Goal: Transaction & Acquisition: Obtain resource

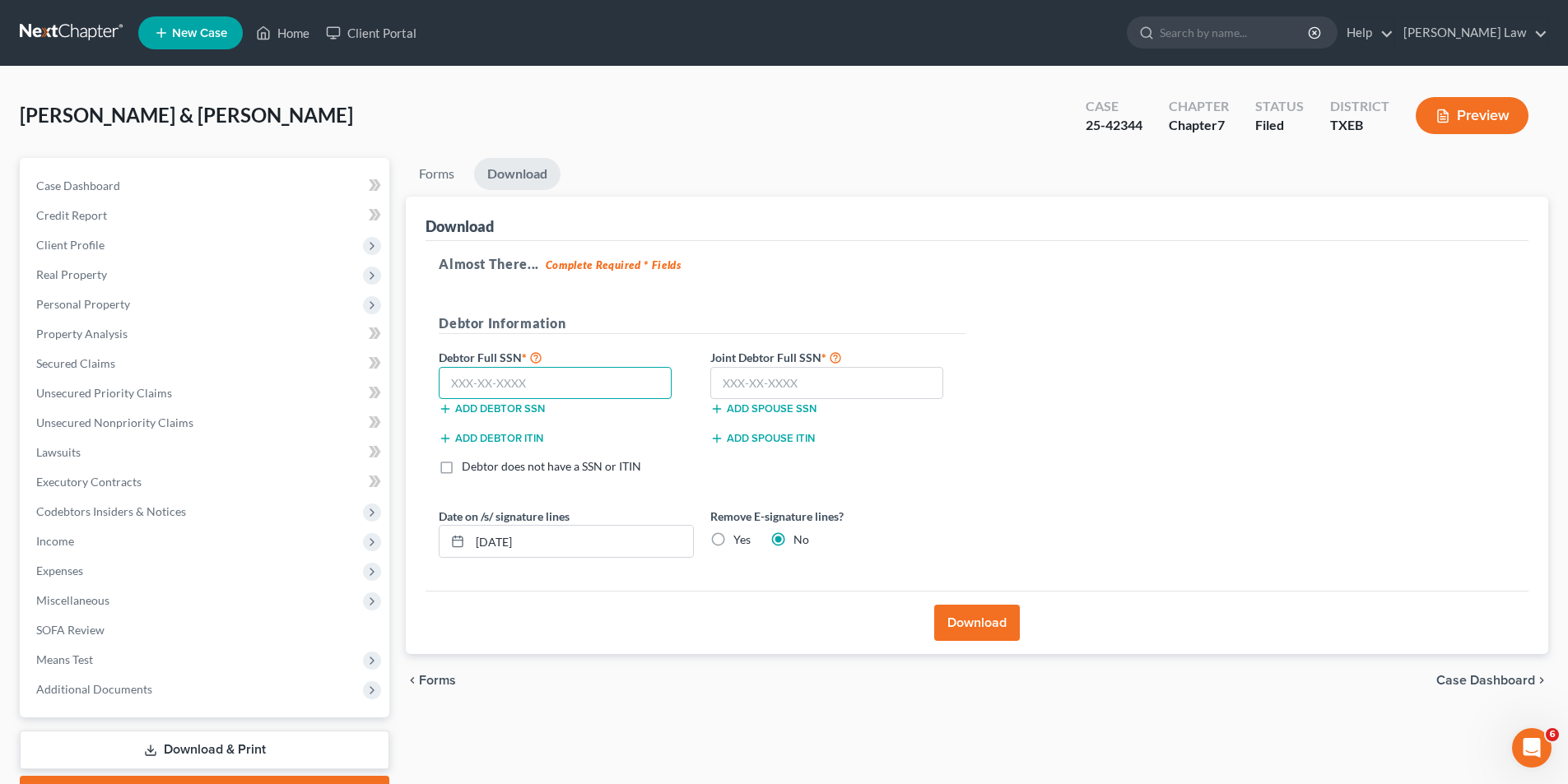
click at [549, 381] on input "text" at bounding box center [555, 384] width 233 height 33
click at [260, 466] on link "Lawsuits" at bounding box center [206, 452] width 366 height 30
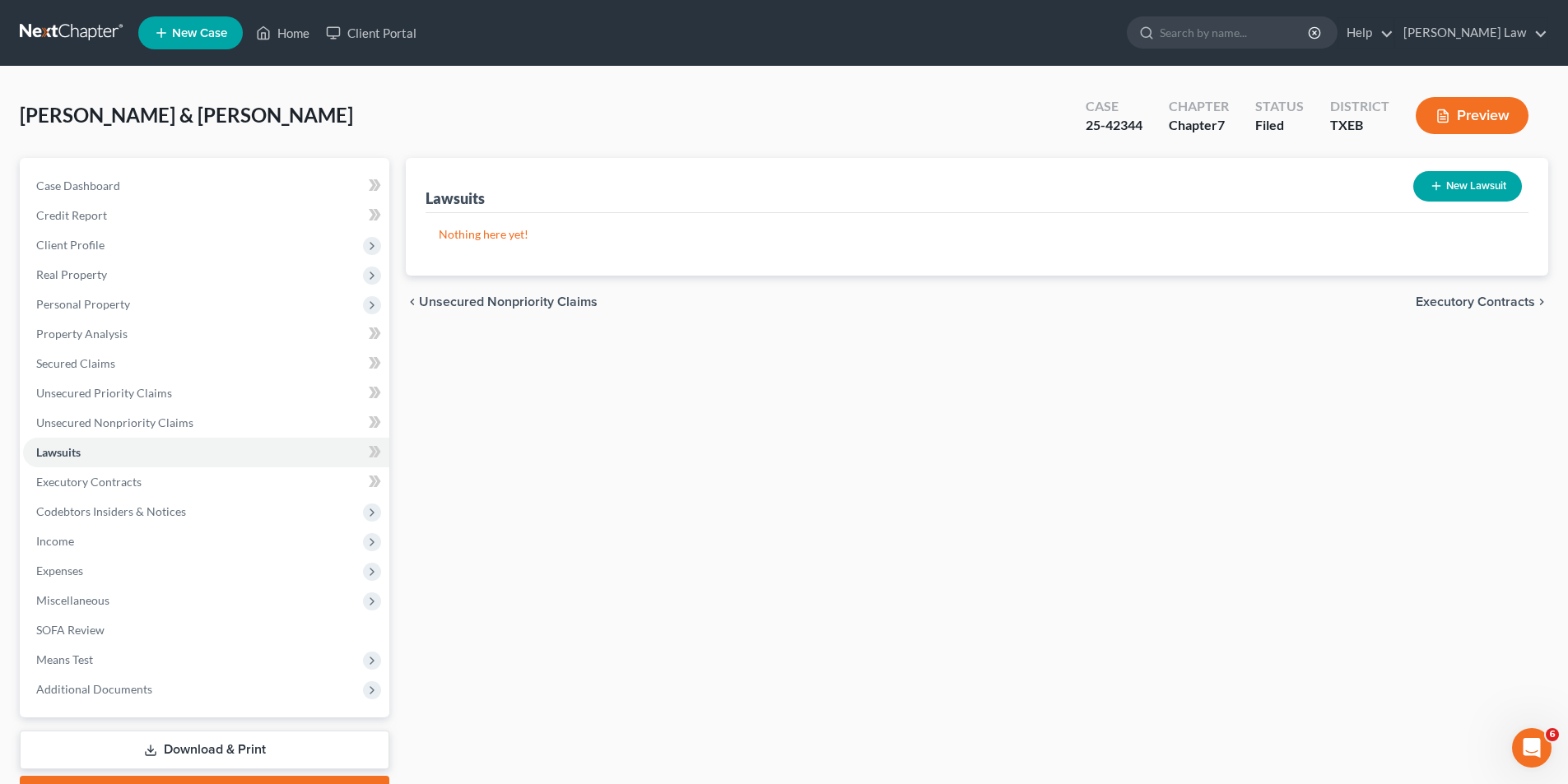
click at [215, 737] on link "Download & Print" at bounding box center [204, 750] width 369 height 39
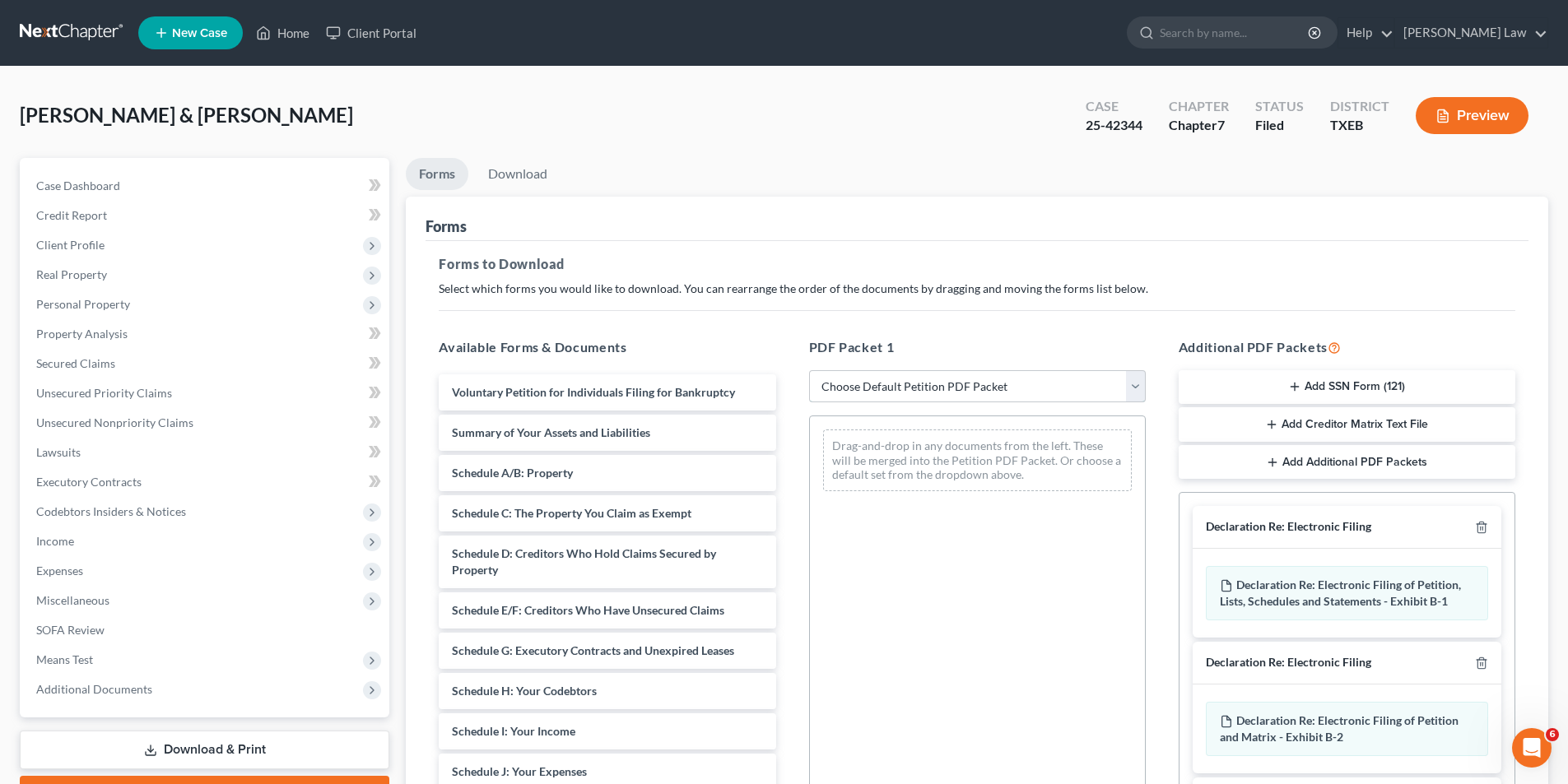
click at [981, 386] on select "Choose Default Petition PDF Packet Complete Bankruptcy Petition (all forms and …" at bounding box center [977, 386] width 337 height 33
select select "2"
click at [809, 370] on select "Choose Default Petition PDF Packet Complete Bankruptcy Petition (all forms and …" at bounding box center [977, 386] width 337 height 33
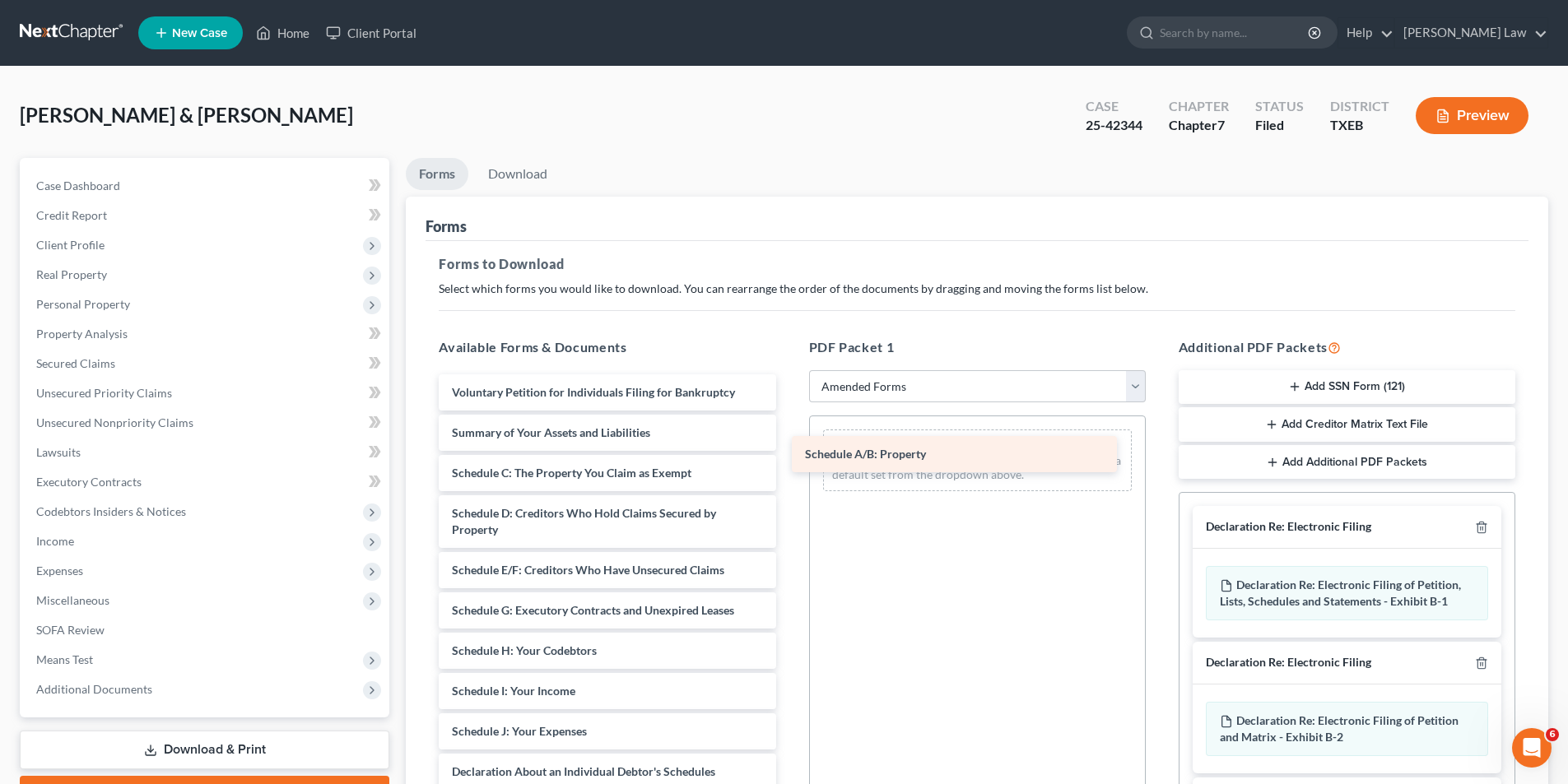
drag, startPoint x: 542, startPoint y: 470, endPoint x: 968, endPoint y: 469, distance: 426.0
click at [788, 469] on div "Schedule A/B: Property Voluntary Petition for Individuals Filing for Bankruptcy…" at bounding box center [606, 748] width 363 height 747
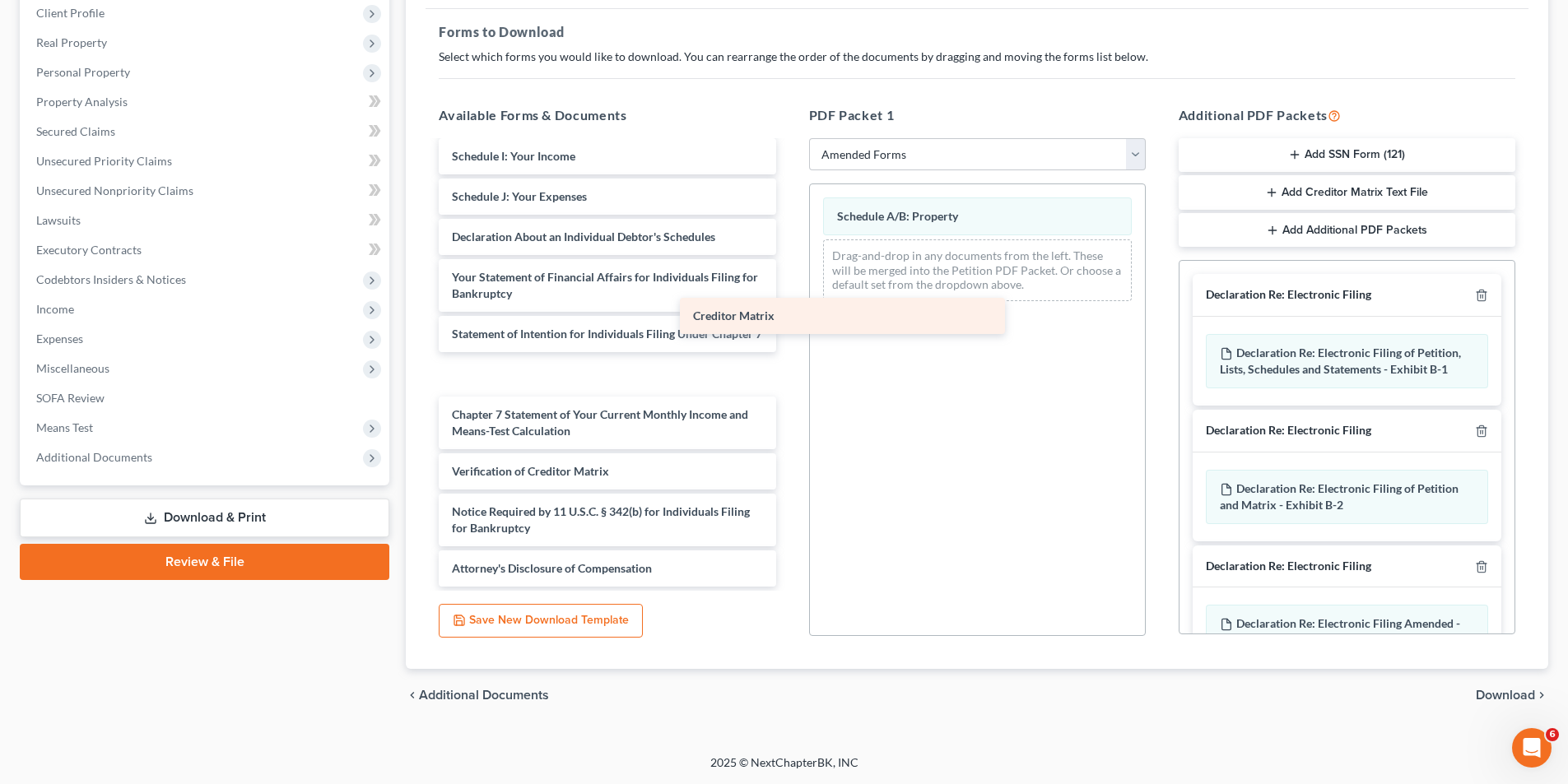
scroll to position [279, 0]
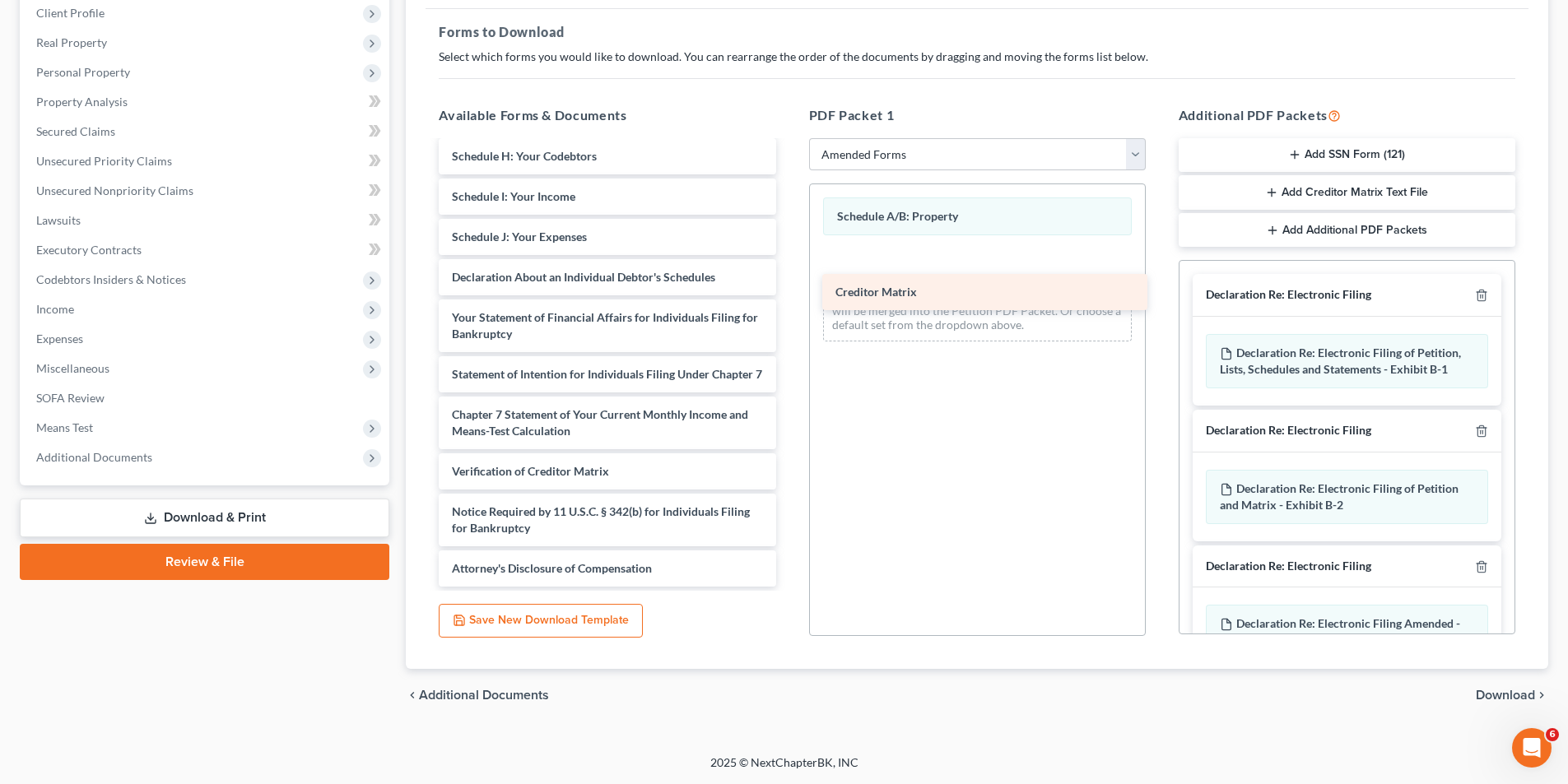
drag, startPoint x: 511, startPoint y: 442, endPoint x: 894, endPoint y: 303, distance: 407.4
click at [788, 303] on div "Creditor Matrix Voluntary Petition for Individuals Filing for Bankruptcy Summar…" at bounding box center [606, 233] width 363 height 707
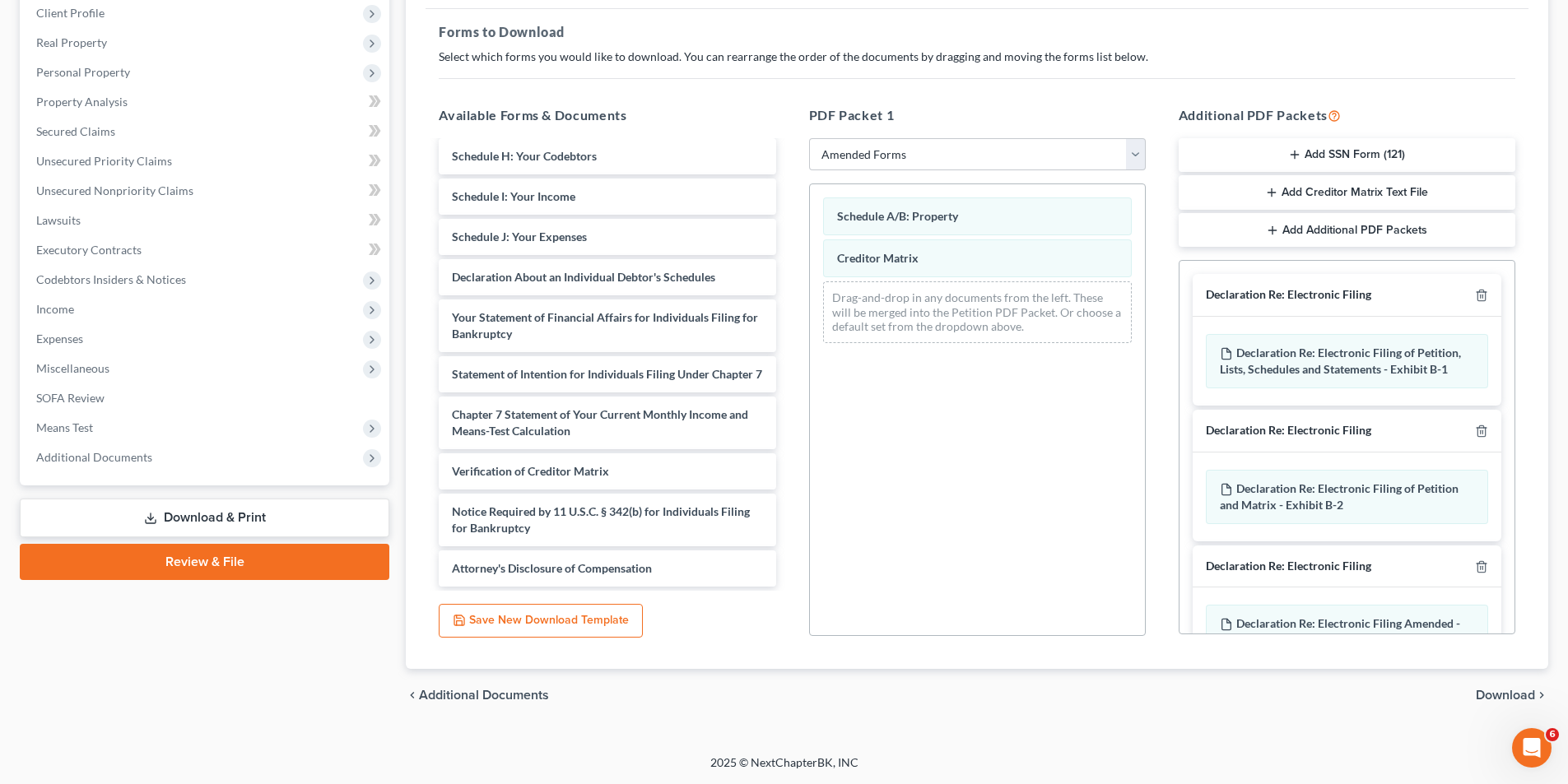
click at [1494, 691] on span "Download" at bounding box center [1505, 695] width 59 height 13
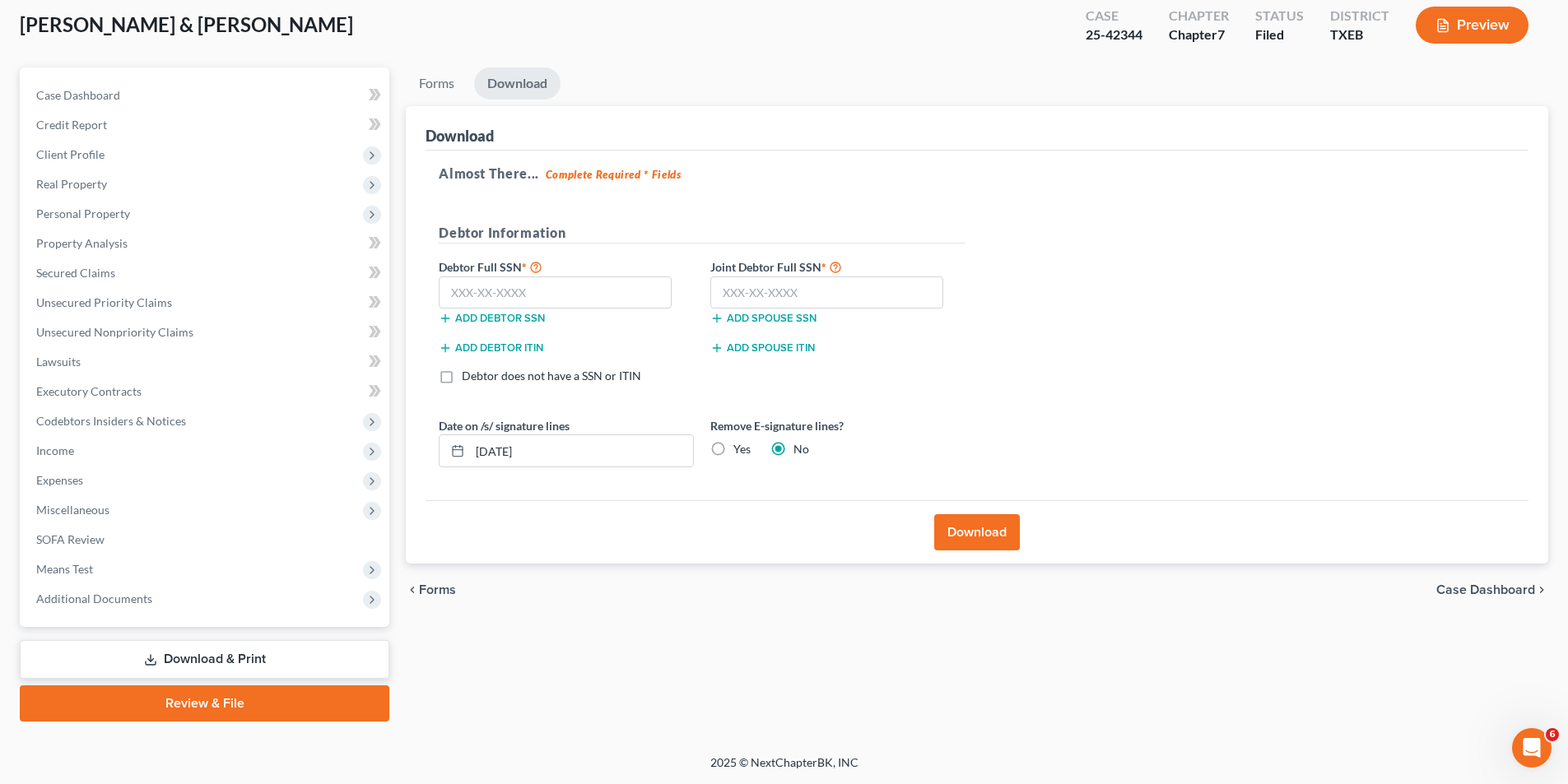
scroll to position [90, 0]
click at [506, 302] on input "text" at bounding box center [555, 293] width 233 height 33
type input "459-23-1890"
click at [814, 279] on input "text" at bounding box center [827, 293] width 233 height 33
type input "452-06-4165"
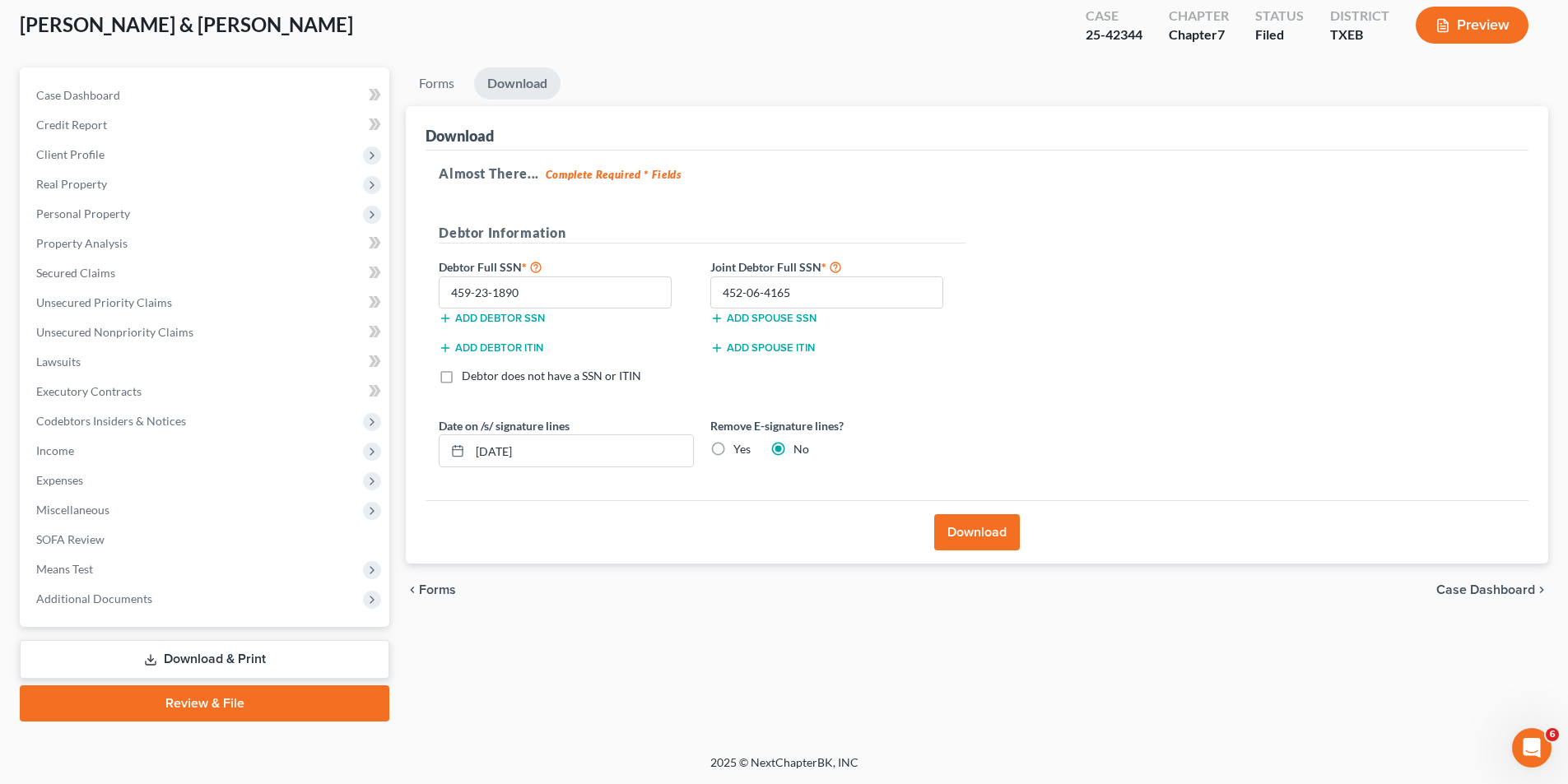
click at [990, 538] on button "Download" at bounding box center [976, 531] width 86 height 36
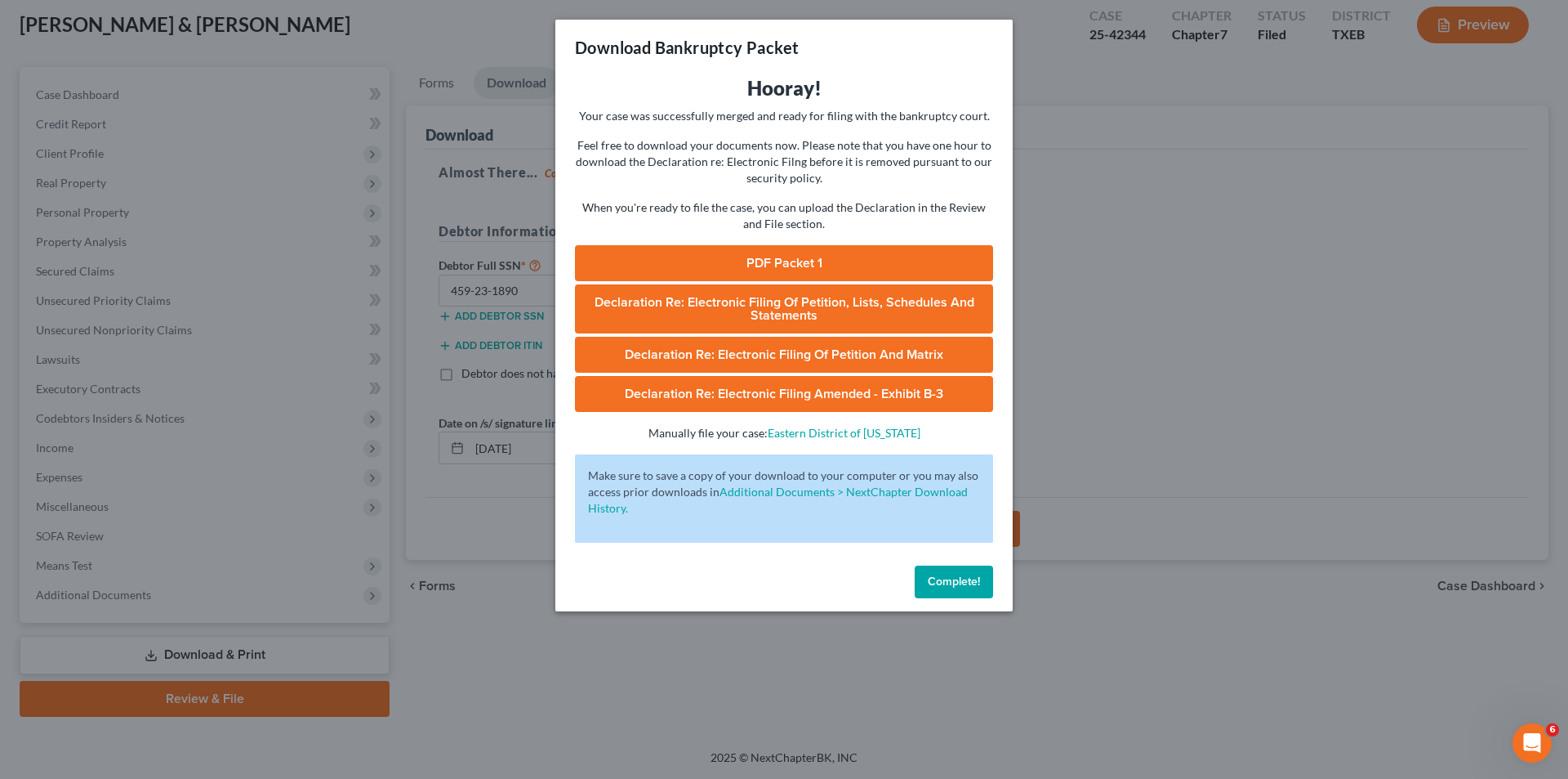
click at [726, 259] on link "PDF Packet 1" at bounding box center [784, 263] width 419 height 36
click at [926, 571] on button "Complete!" at bounding box center [954, 582] width 79 height 33
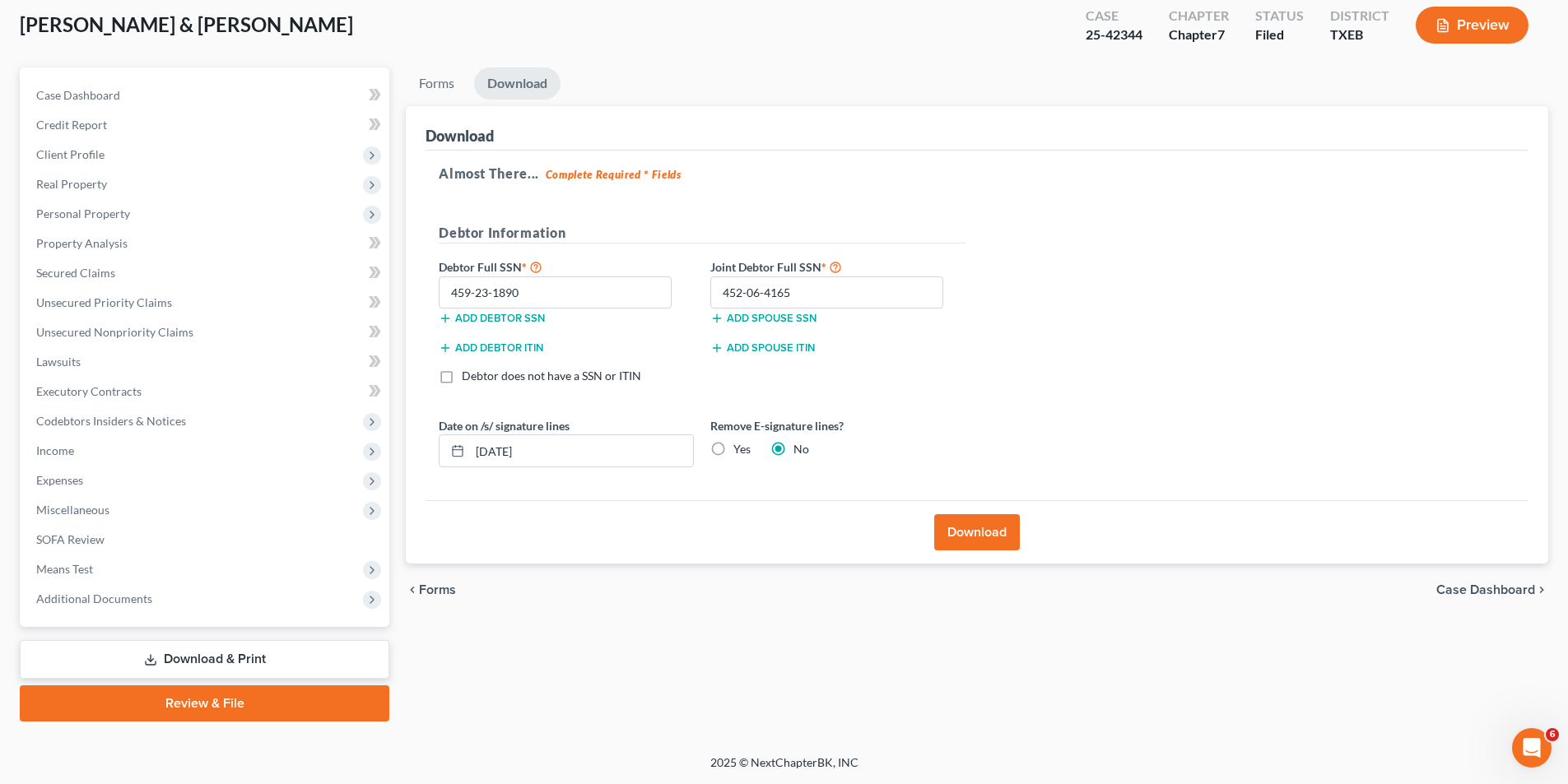
click at [151, 659] on icon at bounding box center [150, 659] width 13 height 13
click at [232, 698] on link "Review & File" at bounding box center [204, 703] width 369 height 36
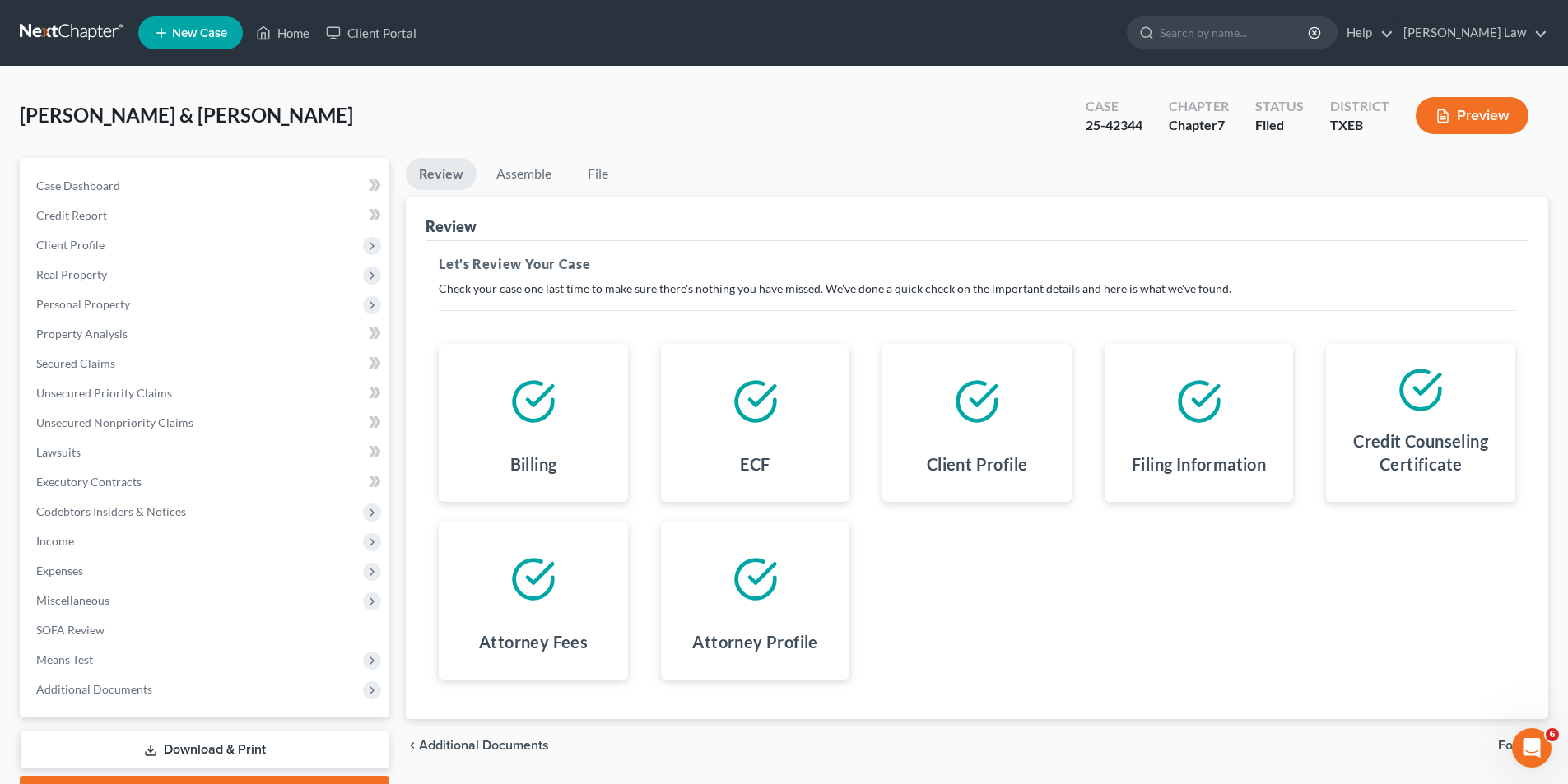
scroll to position [90, 0]
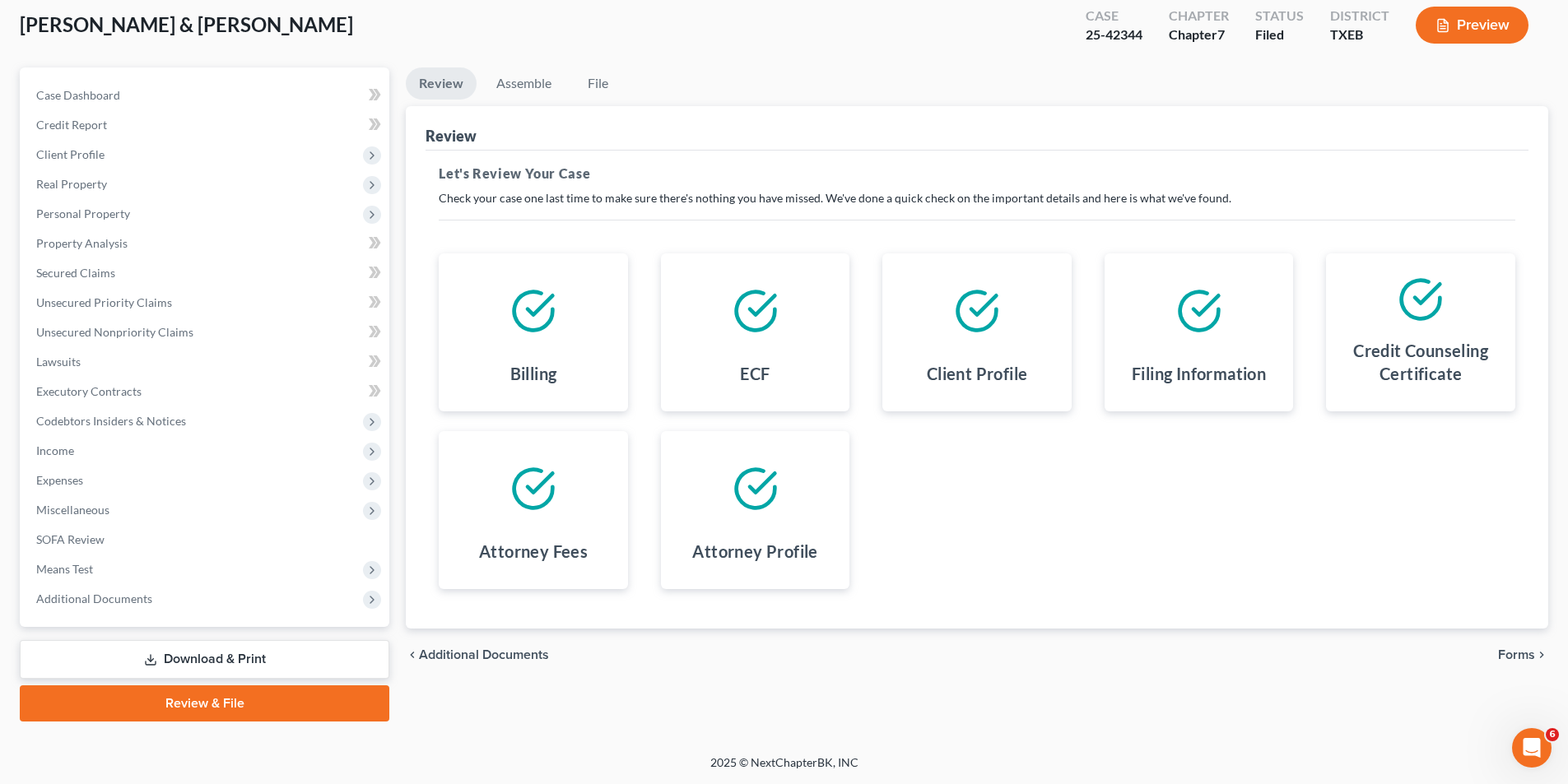
click at [1523, 655] on span "Forms" at bounding box center [1516, 655] width 37 height 13
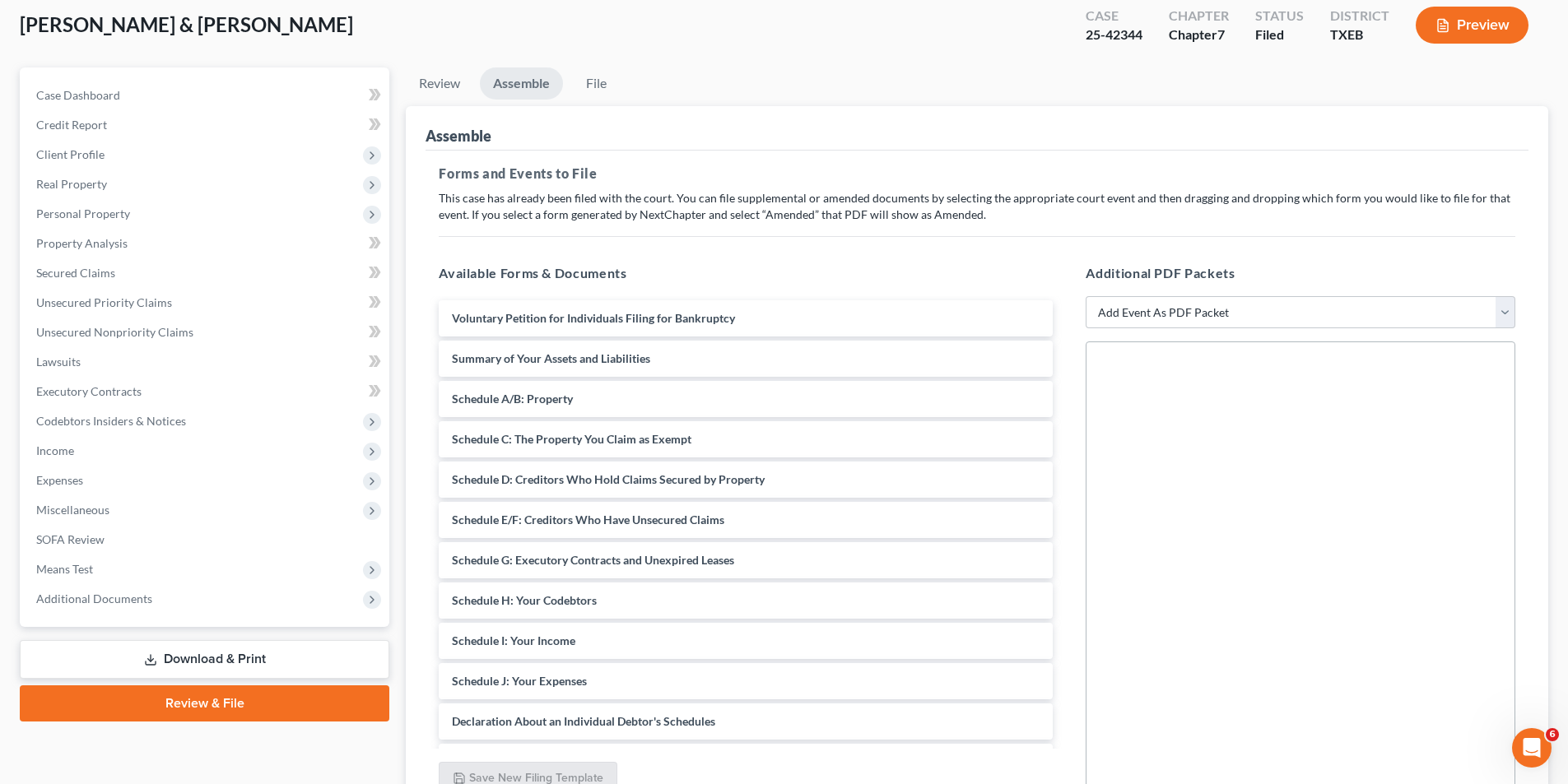
click at [226, 657] on link "Download & Print" at bounding box center [204, 659] width 369 height 39
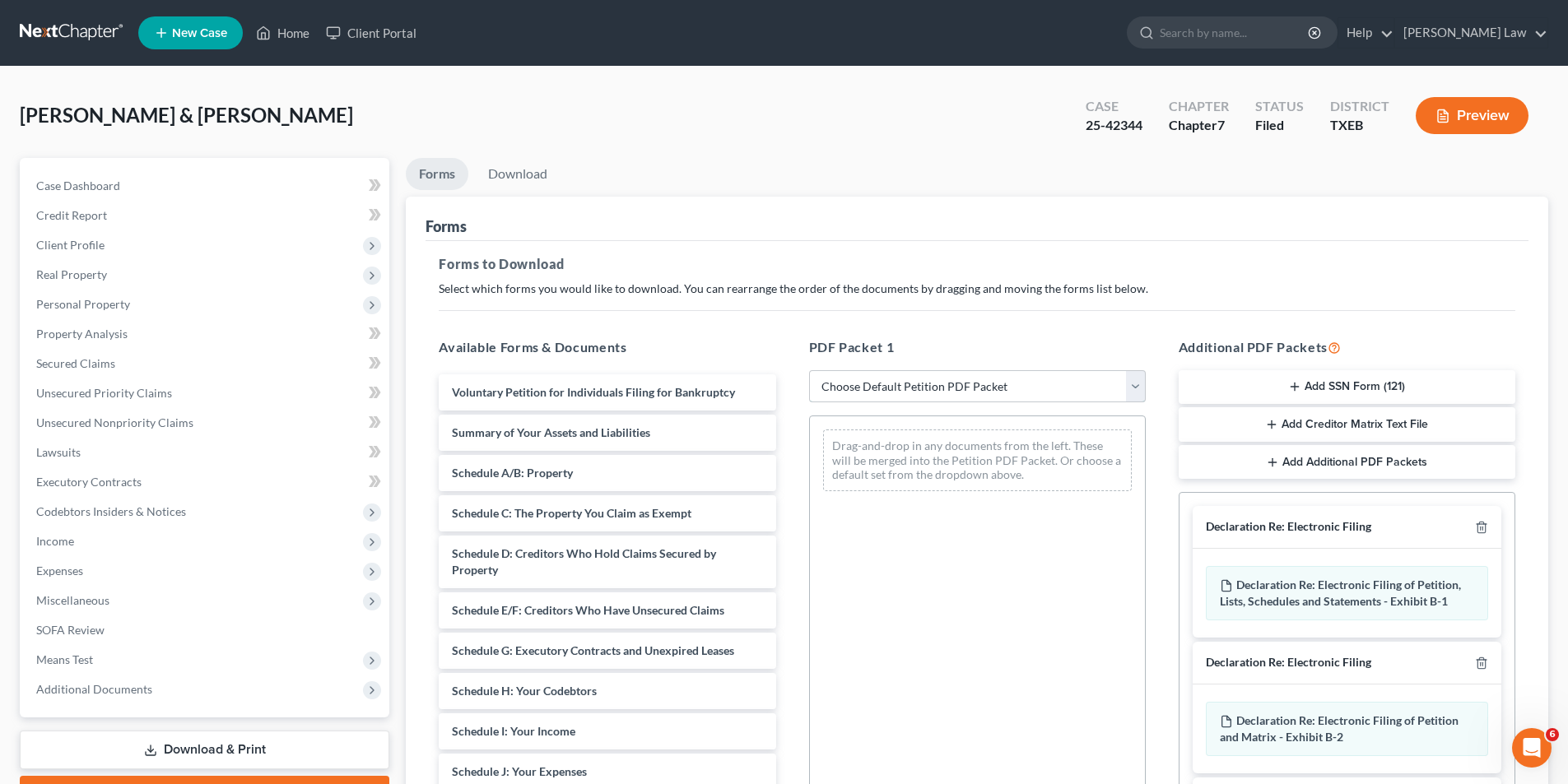
click at [894, 394] on select "Choose Default Petition PDF Packet Complete Bankruptcy Petition (all forms and …" at bounding box center [977, 386] width 337 height 33
select select "2"
click at [809, 370] on select "Choose Default Petition PDF Packet Complete Bankruptcy Petition (all forms and …" at bounding box center [977, 386] width 337 height 33
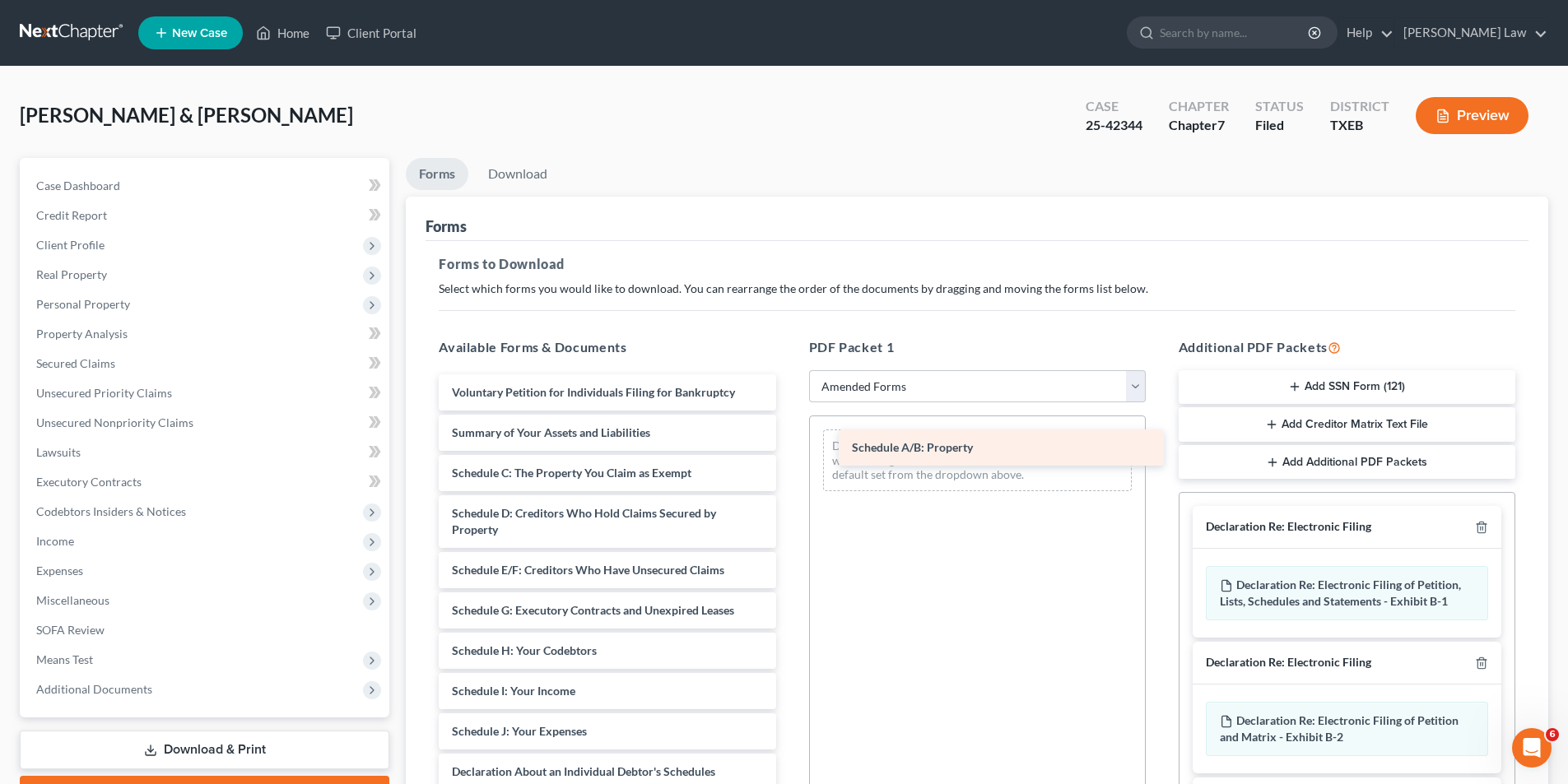
drag, startPoint x: 533, startPoint y: 468, endPoint x: 933, endPoint y: 432, distance: 401.6
click at [788, 432] on div "Schedule A/B: Property Voluntary Petition for Individuals Filing for Bankruptcy…" at bounding box center [606, 748] width 363 height 747
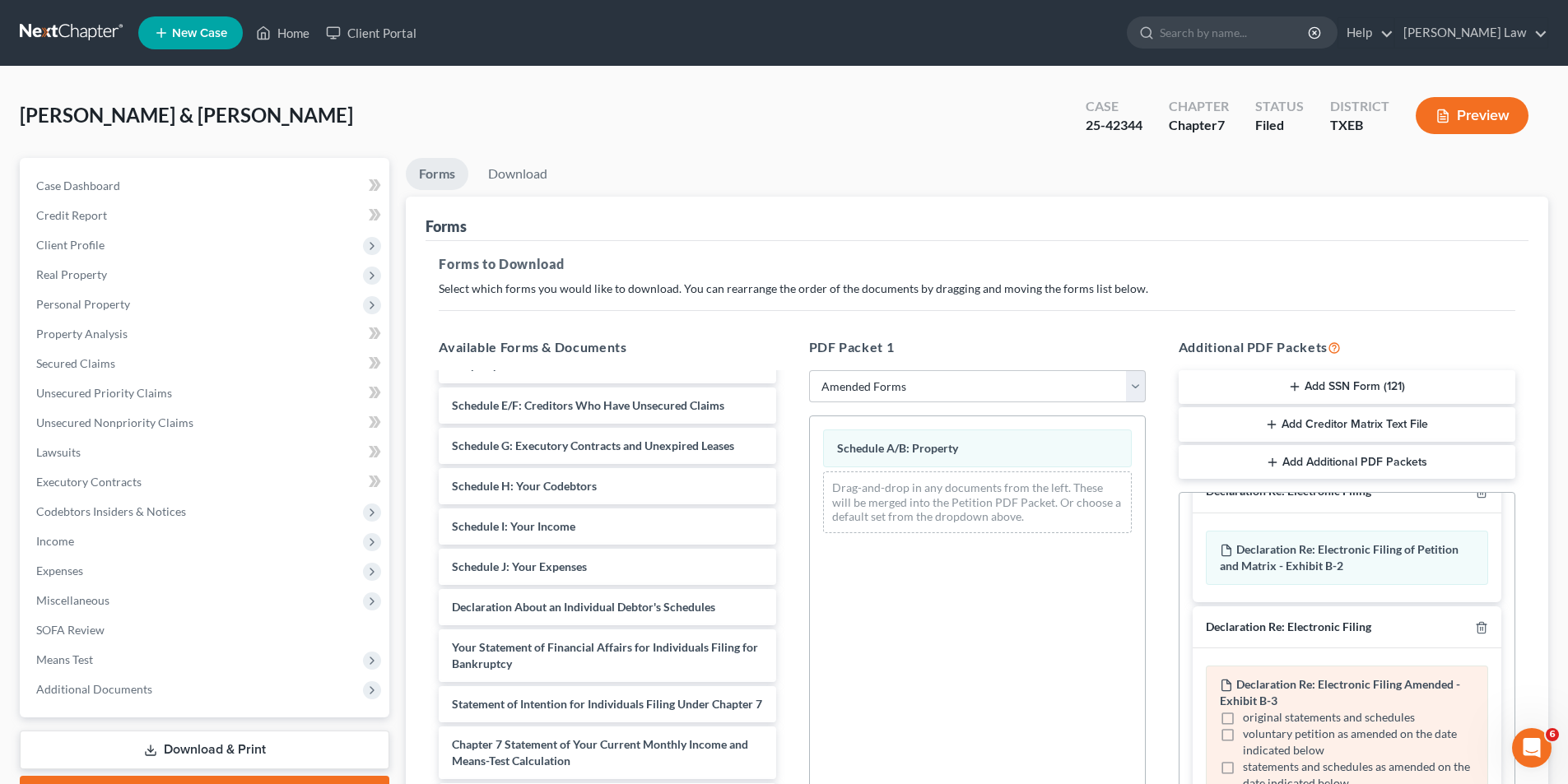
scroll to position [232, 0]
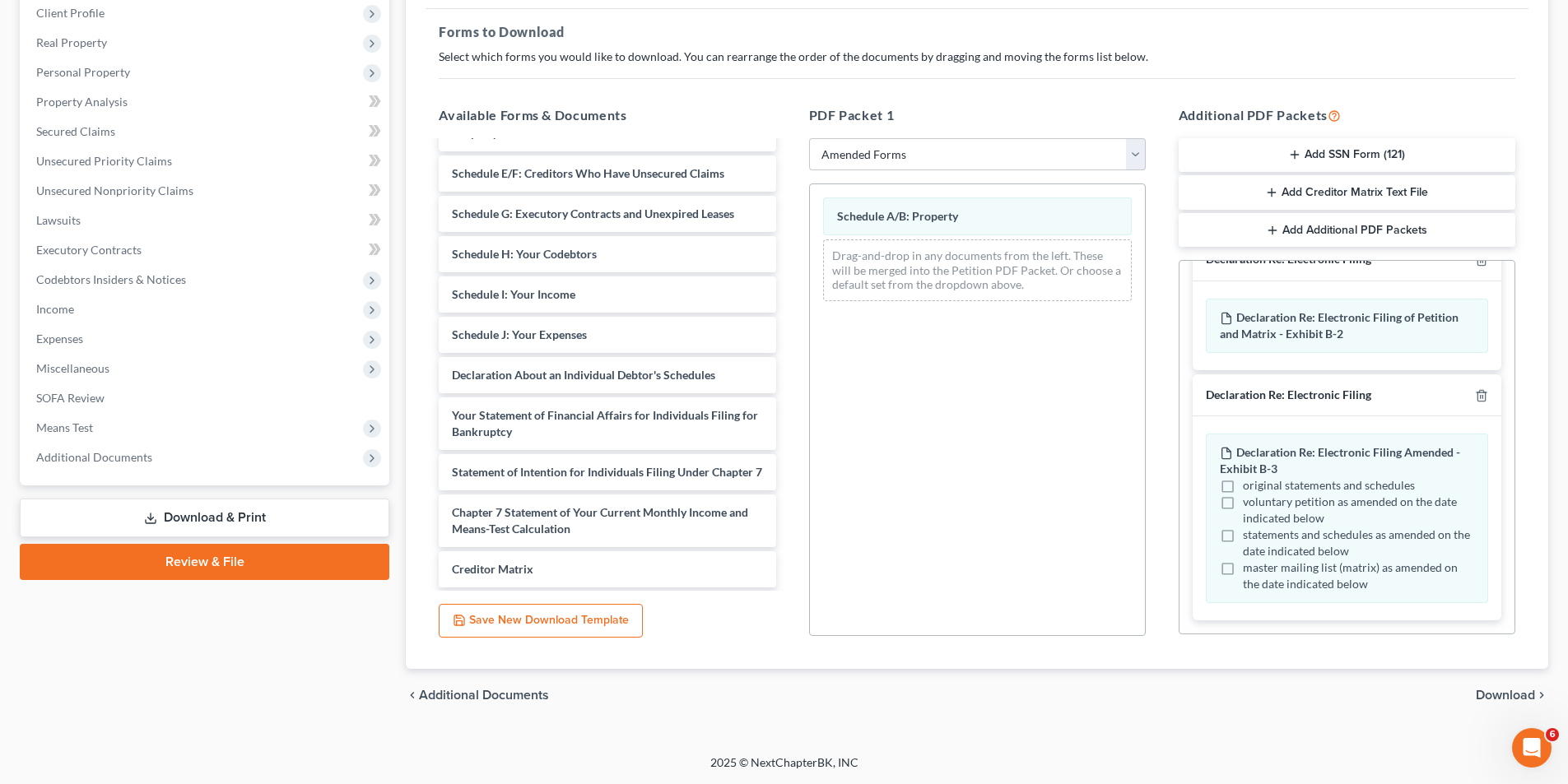
click at [1509, 701] on span "Download" at bounding box center [1505, 695] width 59 height 13
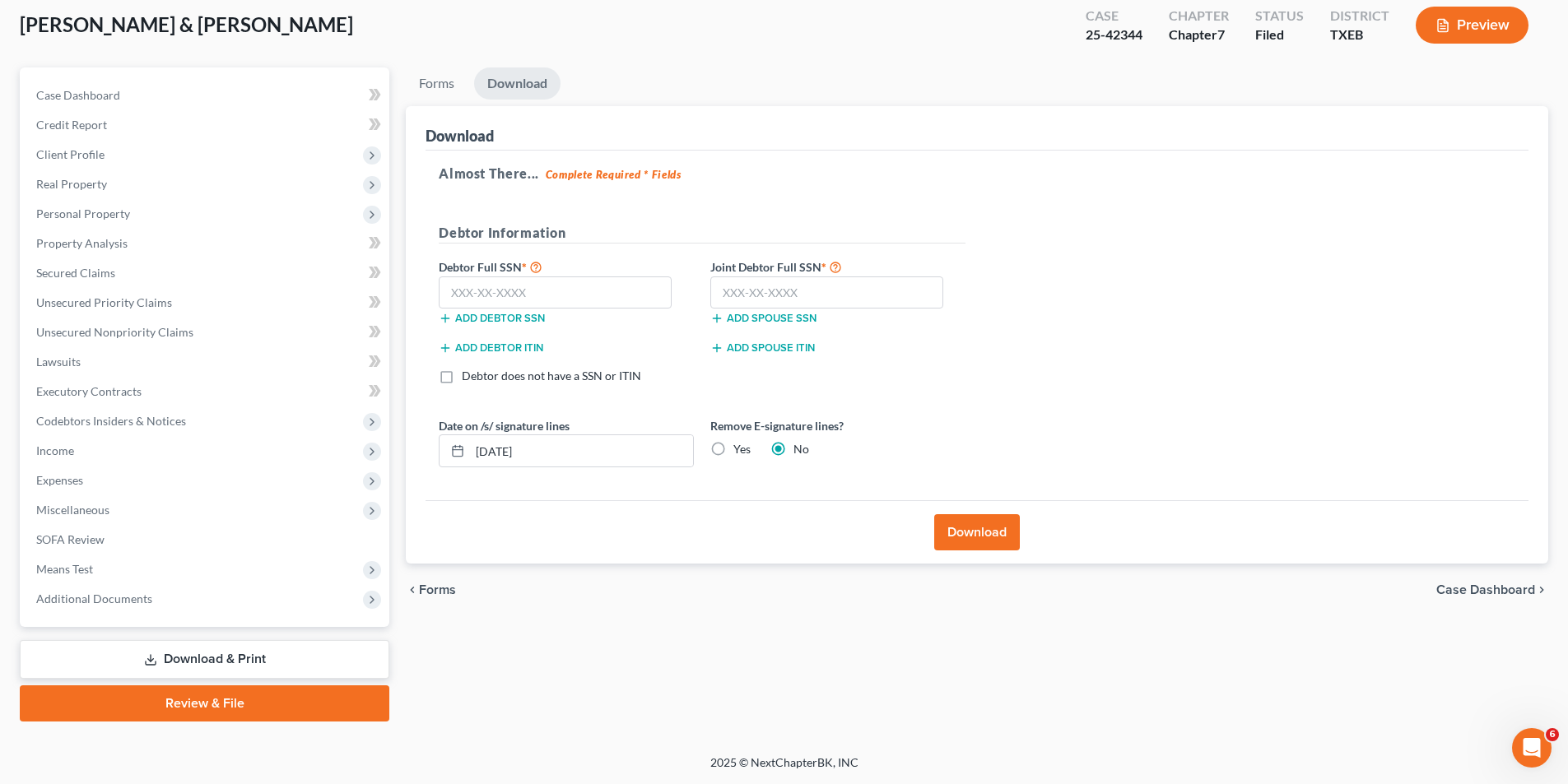
scroll to position [90, 0]
click at [628, 307] on input "text" at bounding box center [555, 293] width 233 height 33
type input "459-23-1890"
click at [777, 284] on input "text" at bounding box center [827, 293] width 233 height 33
type input "452-06-4165"
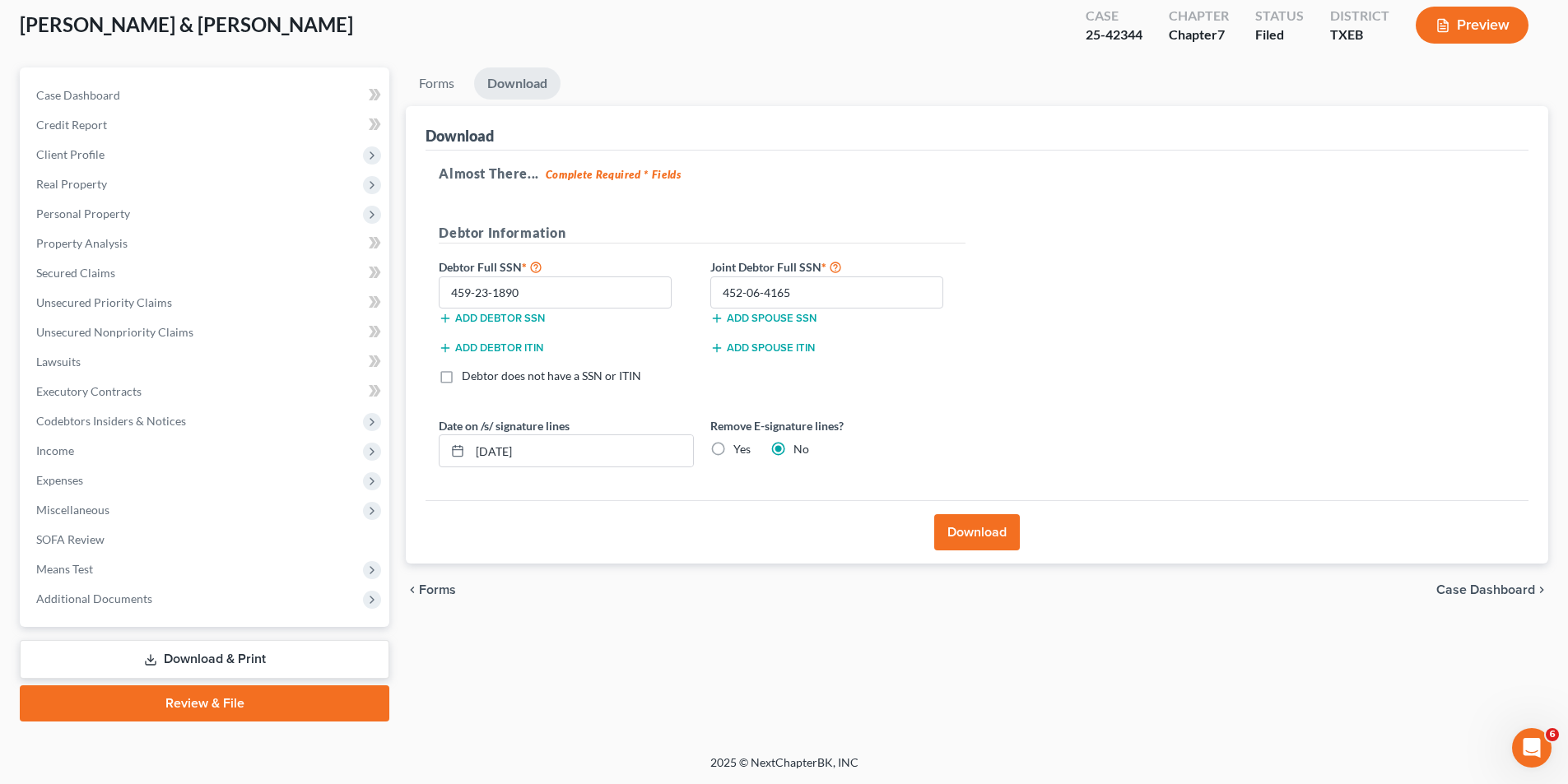
click at [990, 540] on button "Download" at bounding box center [976, 531] width 86 height 36
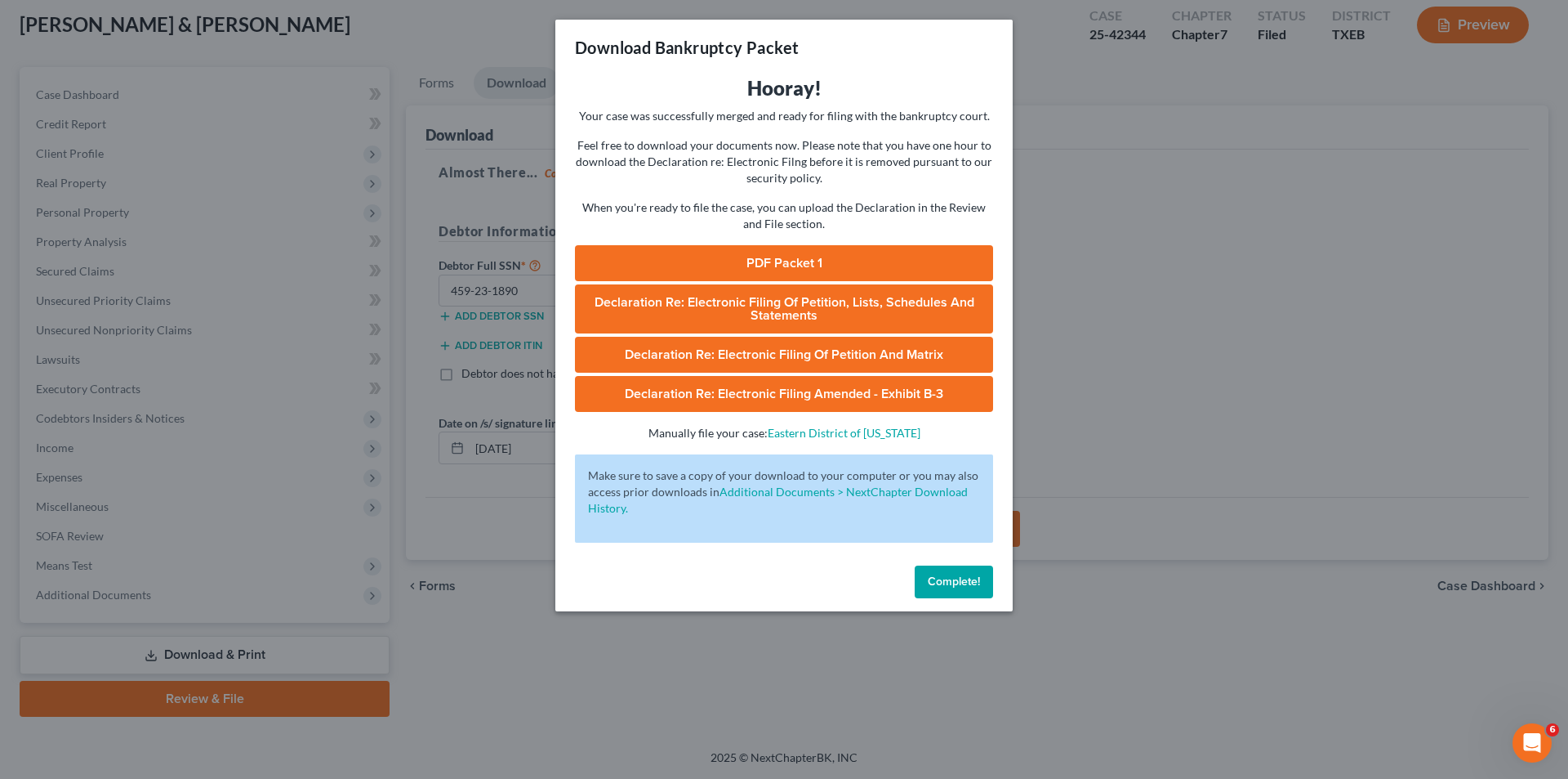
click at [832, 269] on link "PDF Packet 1" at bounding box center [784, 263] width 419 height 36
click at [934, 575] on span "Complete!" at bounding box center [953, 581] width 52 height 14
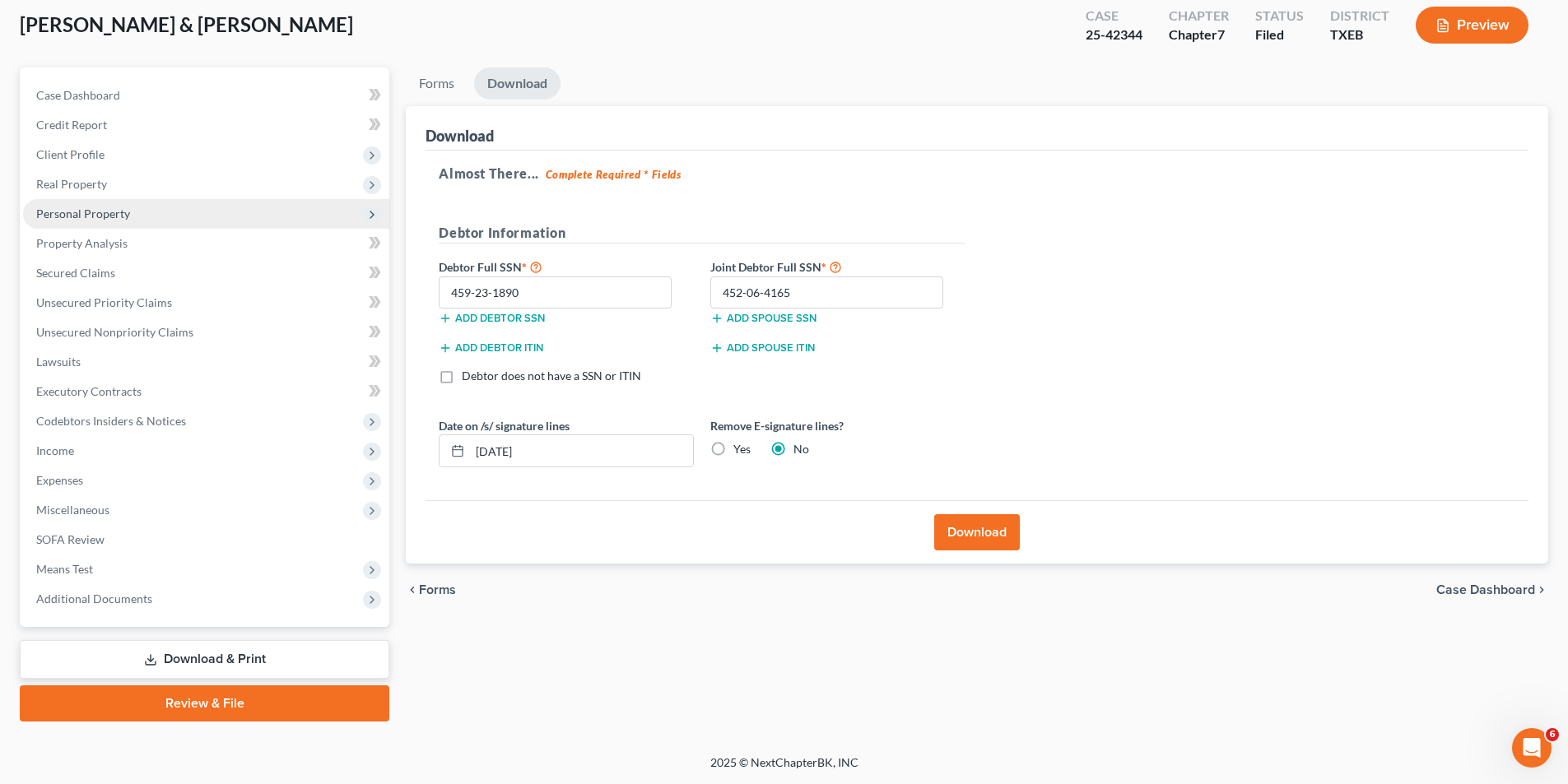
click at [70, 212] on span "Personal Property" at bounding box center [83, 213] width 94 height 14
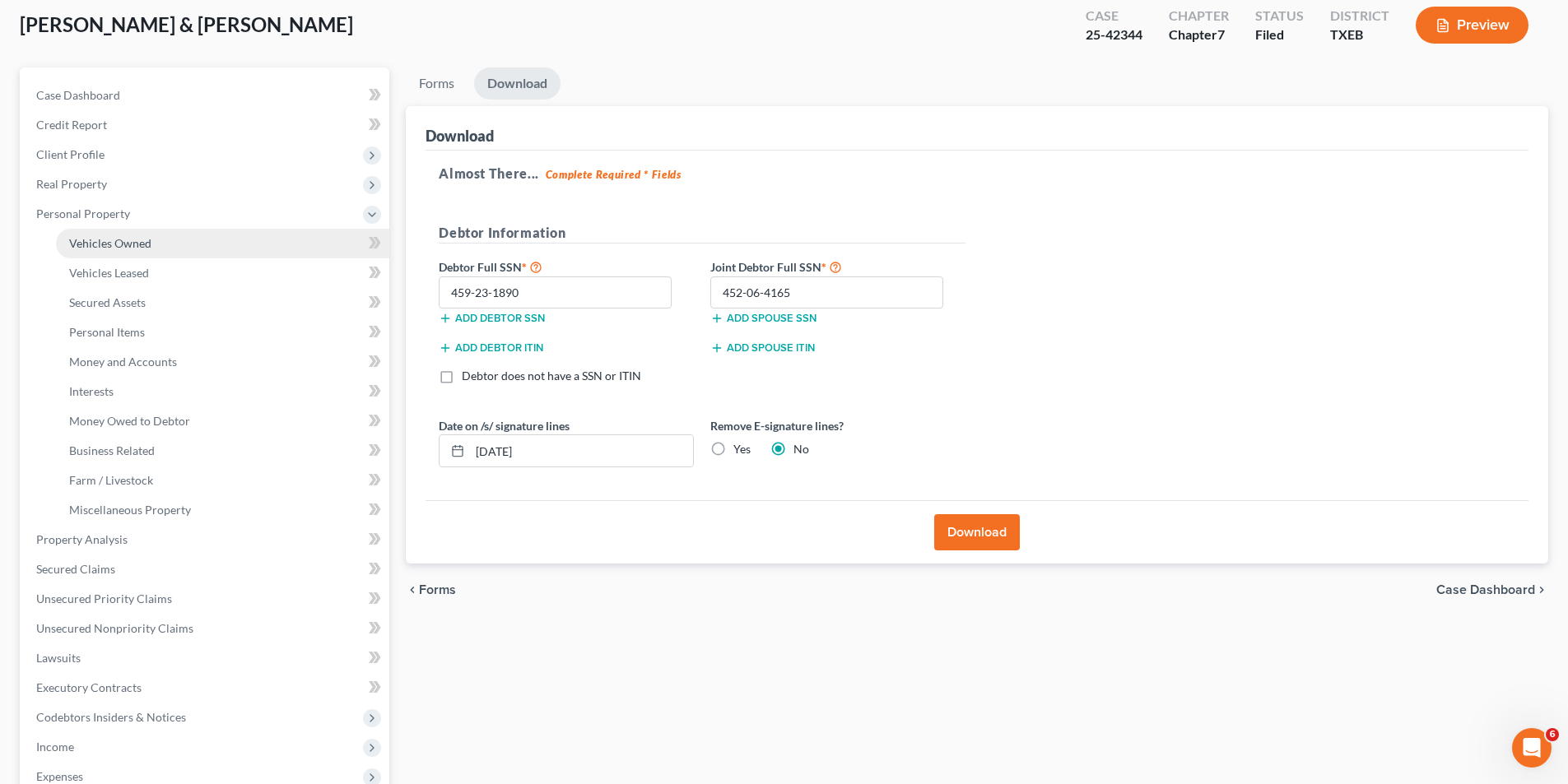
click at [96, 236] on span "Vehicles Owned" at bounding box center [110, 243] width 82 height 14
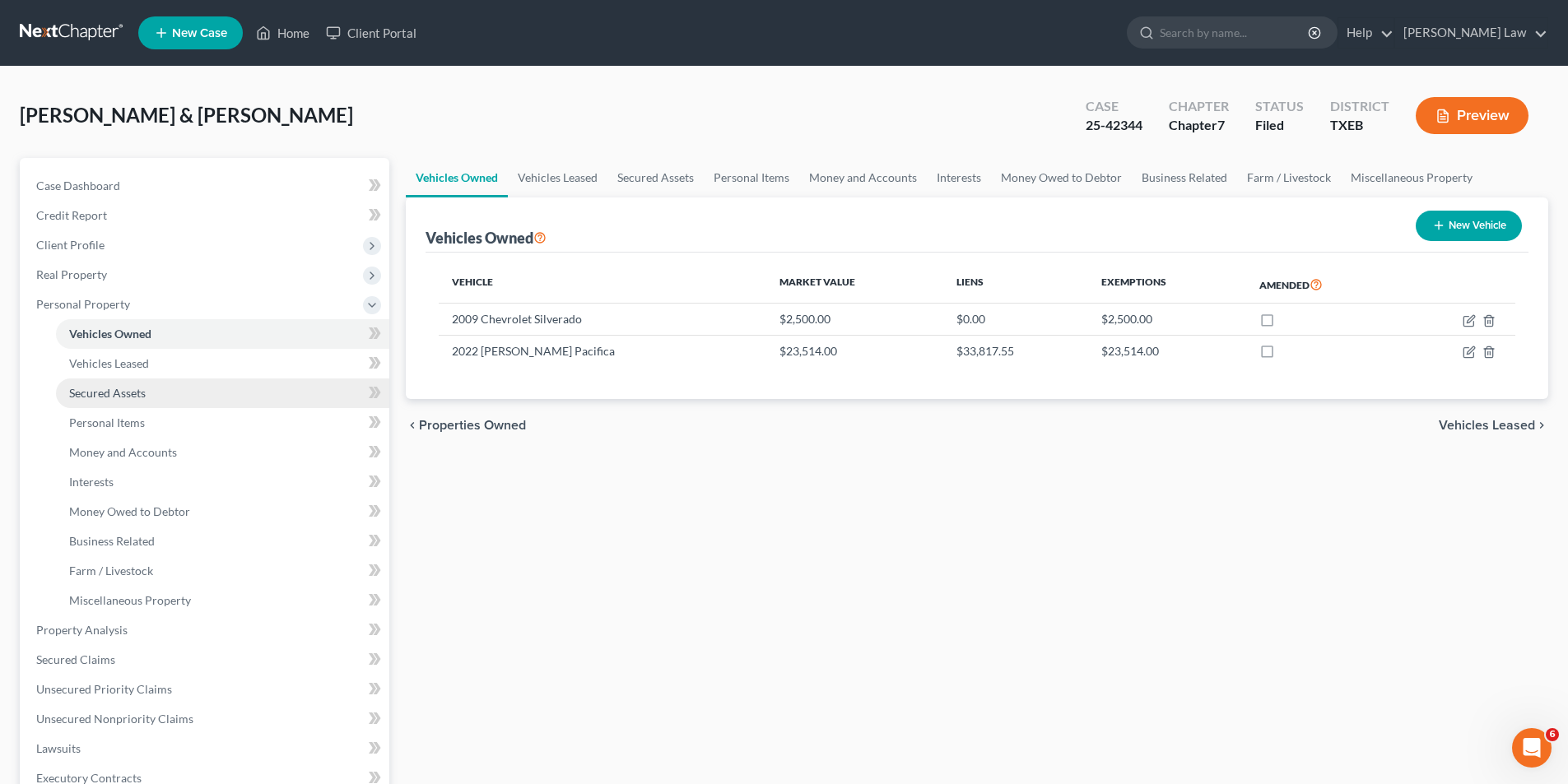
click at [114, 395] on span "Secured Assets" at bounding box center [107, 392] width 77 height 14
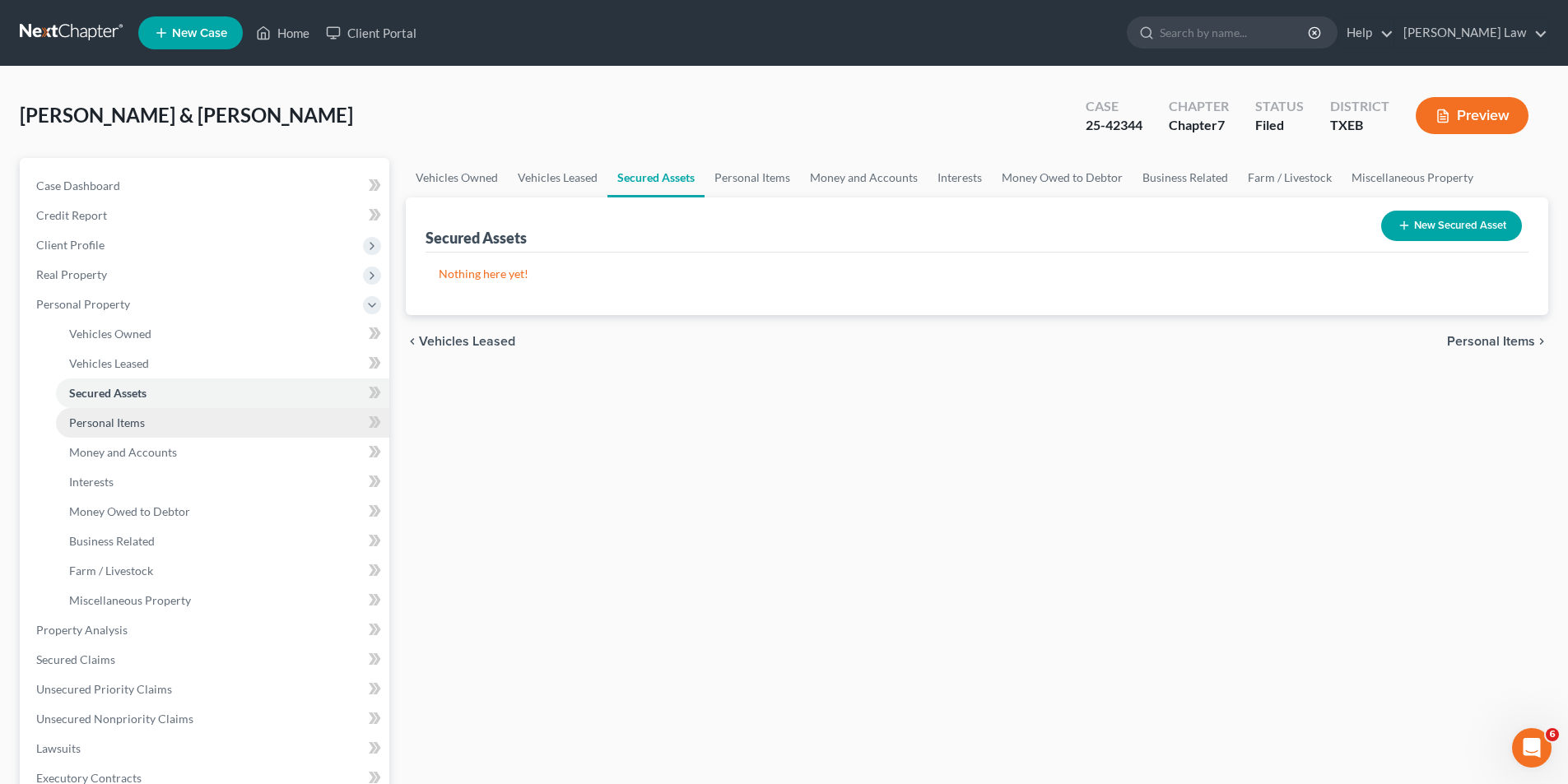
click at [135, 422] on span "Personal Items" at bounding box center [107, 422] width 76 height 14
